Goal: Information Seeking & Learning: Learn about a topic

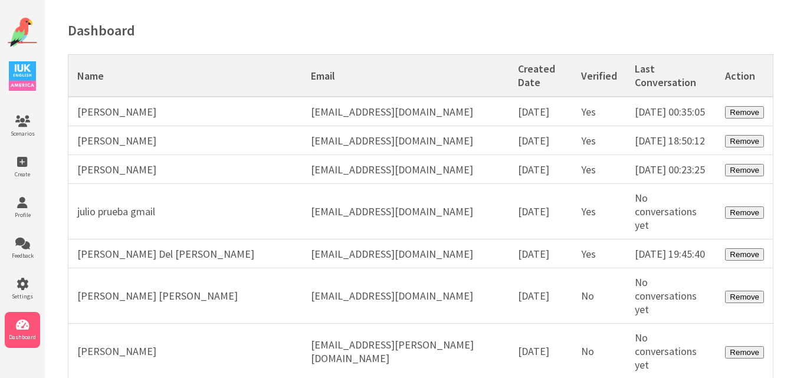
click at [15, 25] on img at bounding box center [23, 33] width 30 height 30
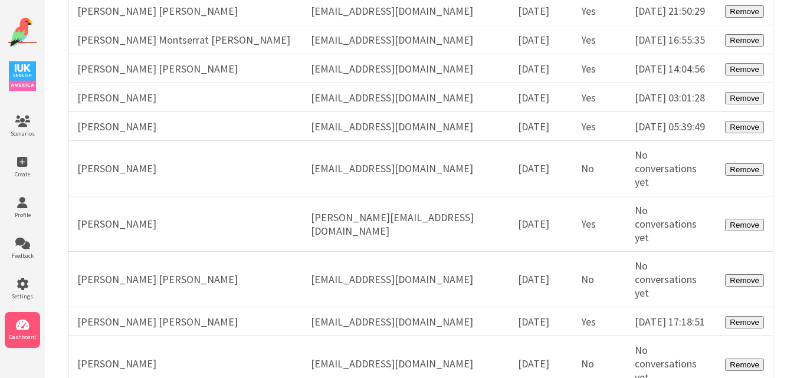
scroll to position [12445, 0]
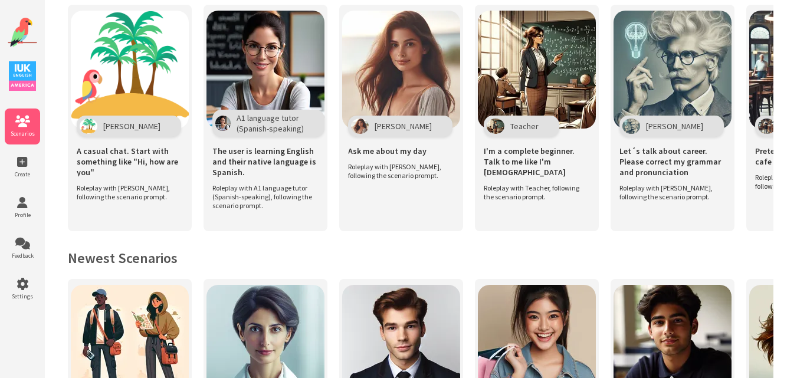
scroll to position [215, 0]
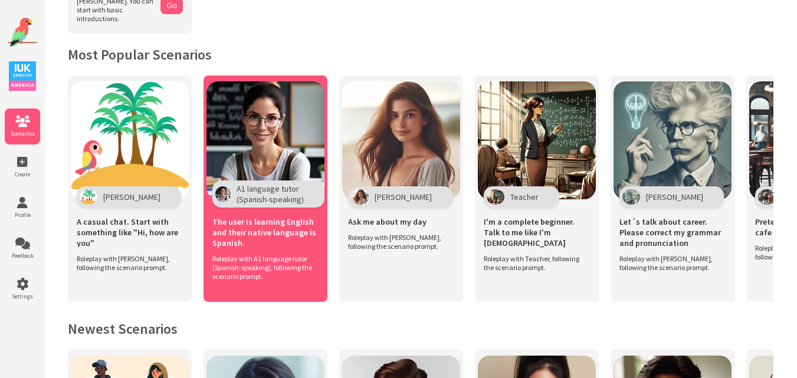
click at [281, 137] on img at bounding box center [266, 140] width 118 height 118
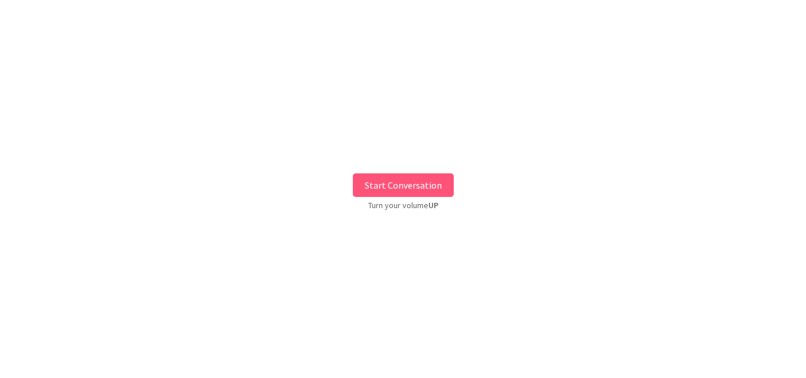
click at [433, 188] on button "Start Conversation" at bounding box center [403, 186] width 101 height 24
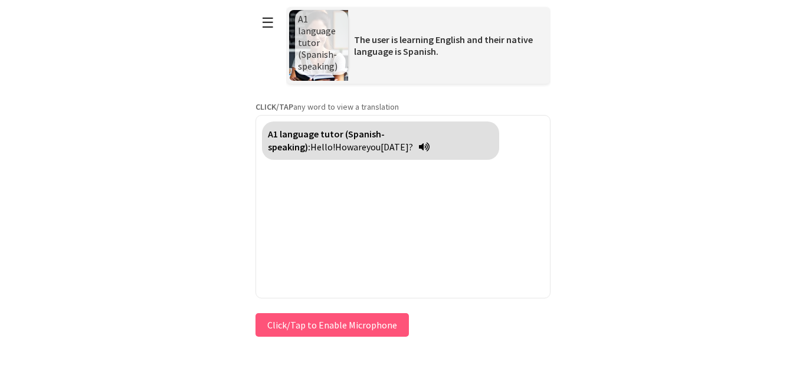
click at [342, 321] on div "**********" at bounding box center [403, 170] width 295 height 340
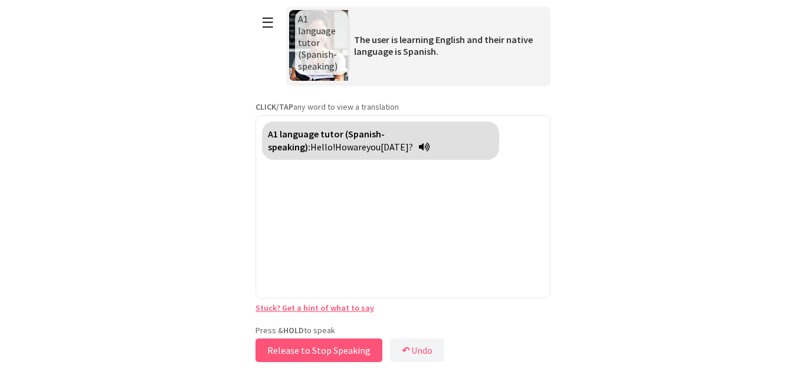
click at [328, 346] on button "Release to Stop Speaking" at bounding box center [319, 351] width 127 height 24
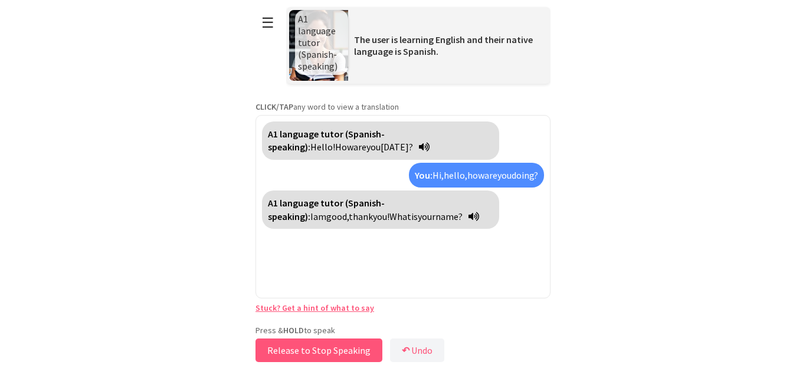
click at [328, 346] on button "Release to Stop Speaking" at bounding box center [319, 351] width 127 height 24
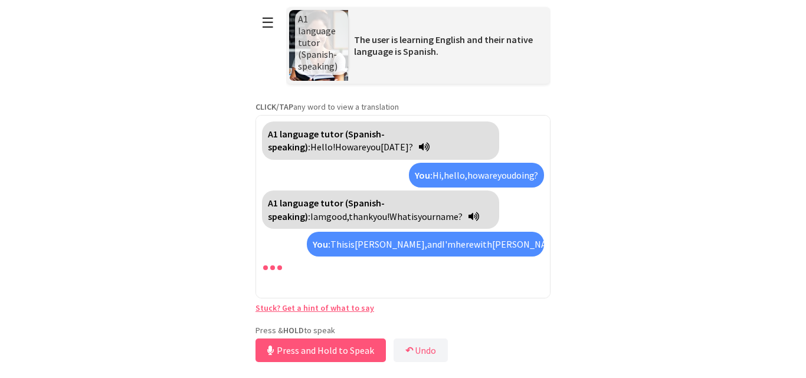
scroll to position [17, 0]
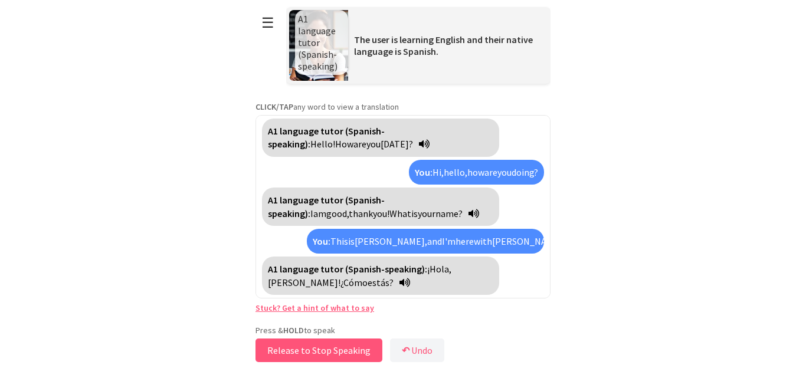
click at [328, 346] on button "Release to Stop Speaking" at bounding box center [319, 351] width 127 height 24
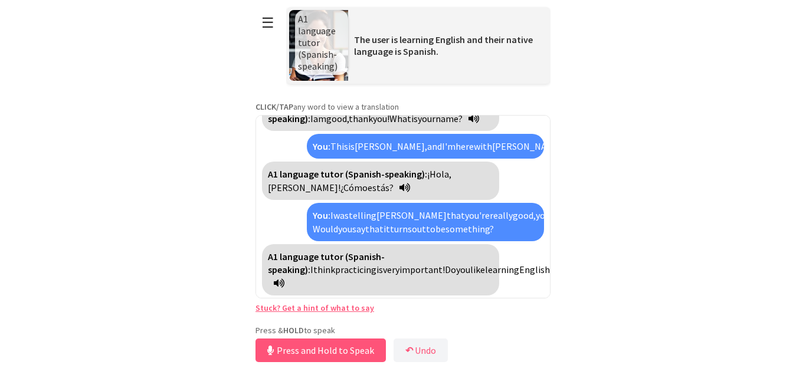
scroll to position [138, 0]
click at [328, 346] on button "Release to Stop Speaking" at bounding box center [319, 351] width 127 height 24
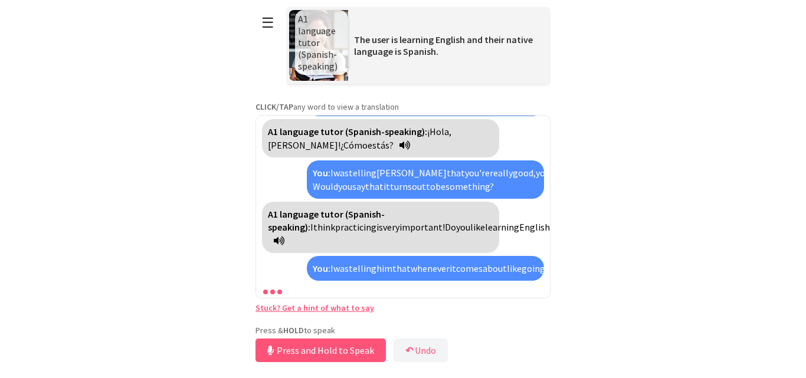
scroll to position [247, 0]
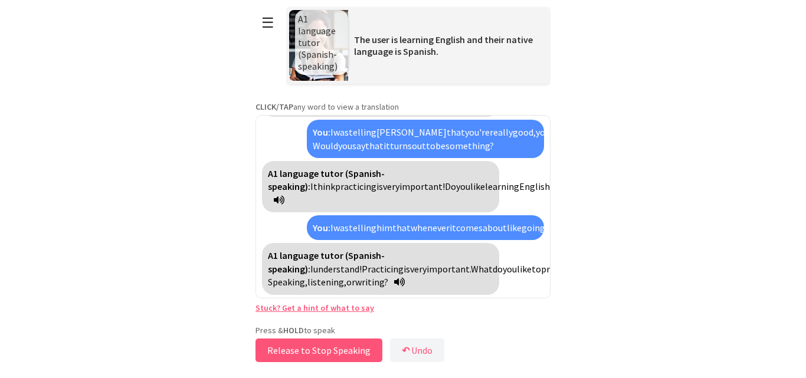
click at [328, 346] on button "Release to Stop Speaking" at bounding box center [319, 351] width 127 height 24
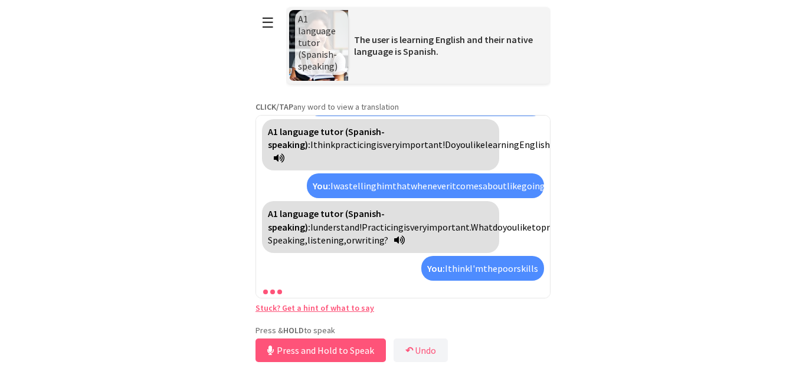
scroll to position [329, 0]
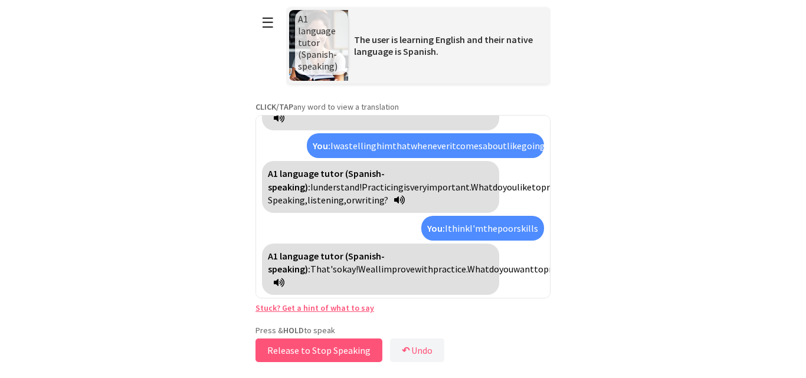
click at [328, 346] on button "Release to Stop Speaking" at bounding box center [319, 351] width 127 height 24
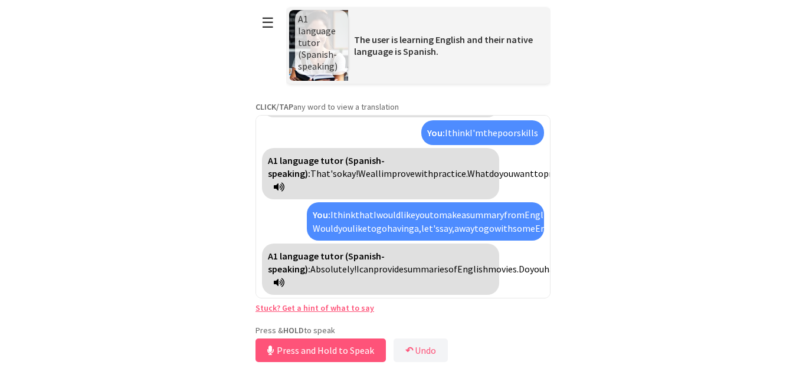
scroll to position [465, 0]
click at [328, 346] on button "Release to Stop Speaking" at bounding box center [319, 351] width 127 height 24
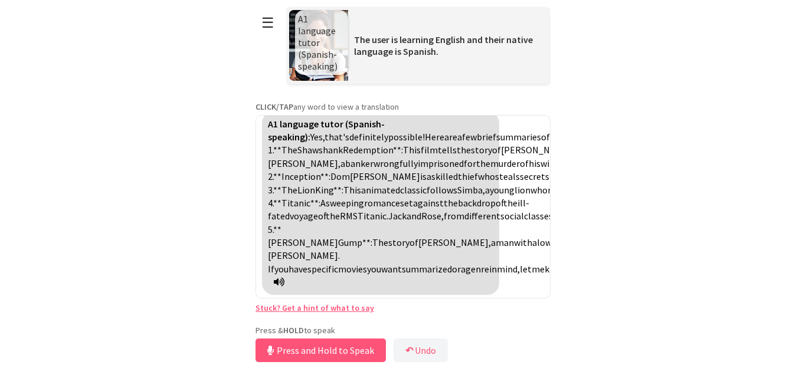
scroll to position [774, 0]
